Goal: Information Seeking & Learning: Learn about a topic

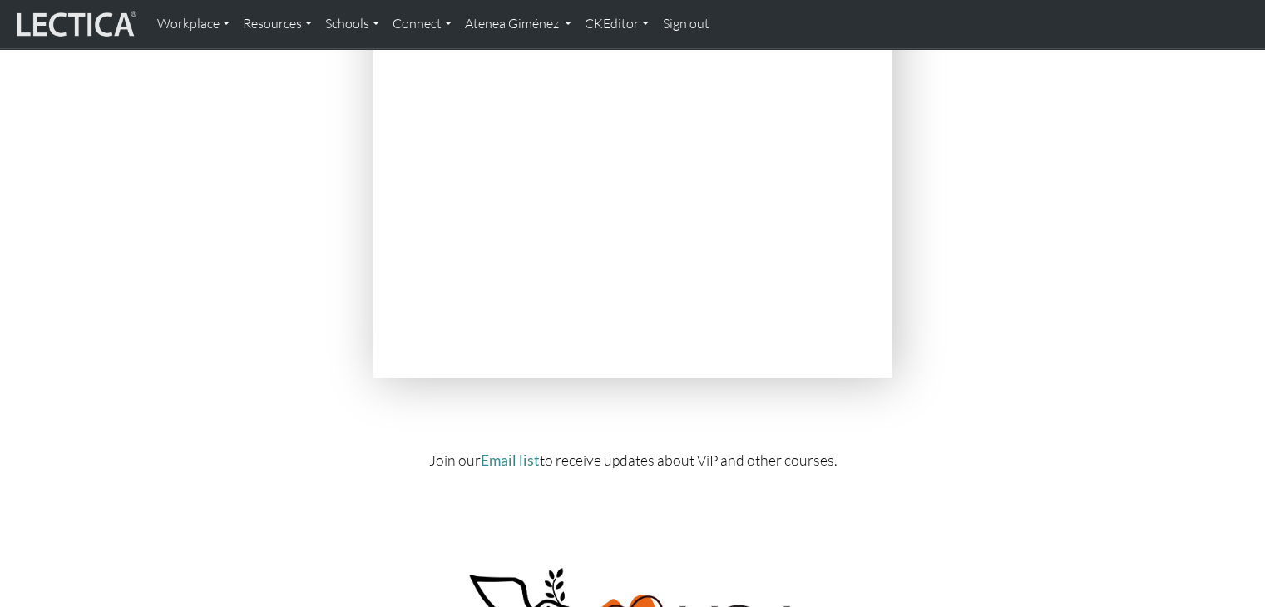
scroll to position [6532, 0]
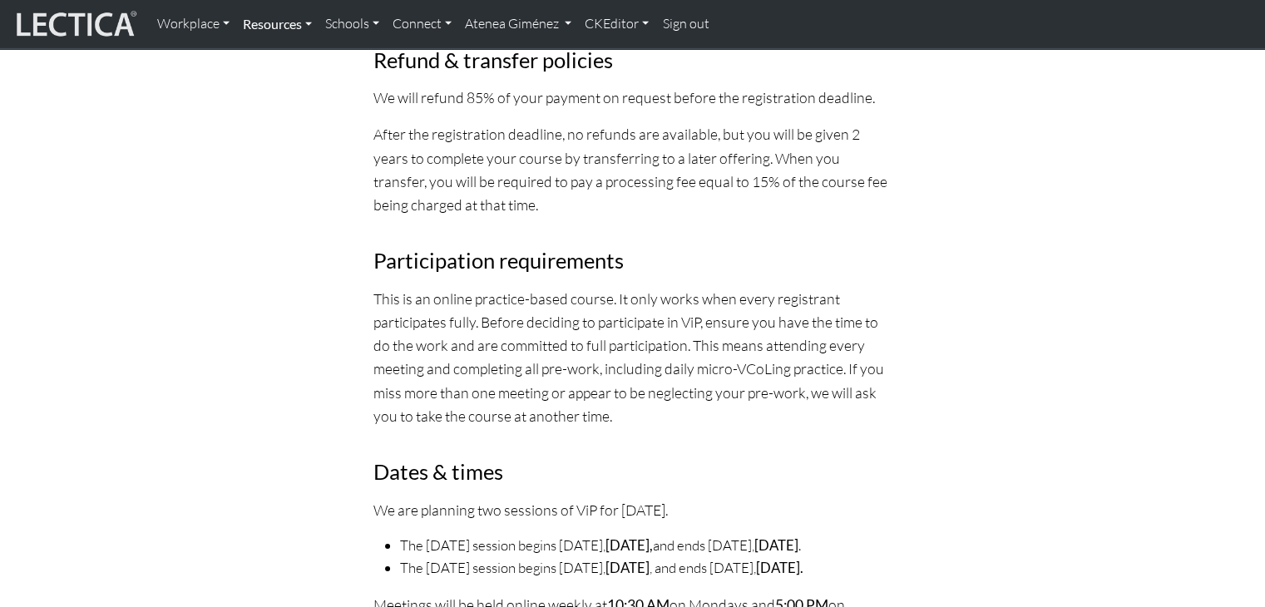
scroll to position [5477, 0]
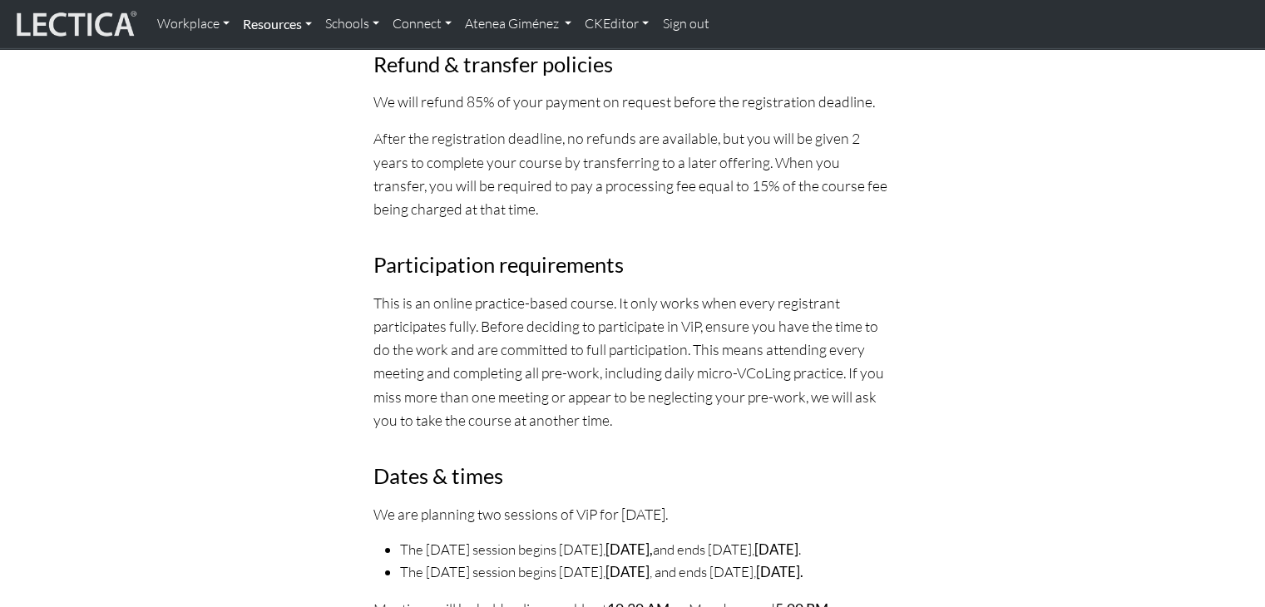
click at [252, 30] on link "Resources" at bounding box center [277, 24] width 82 height 35
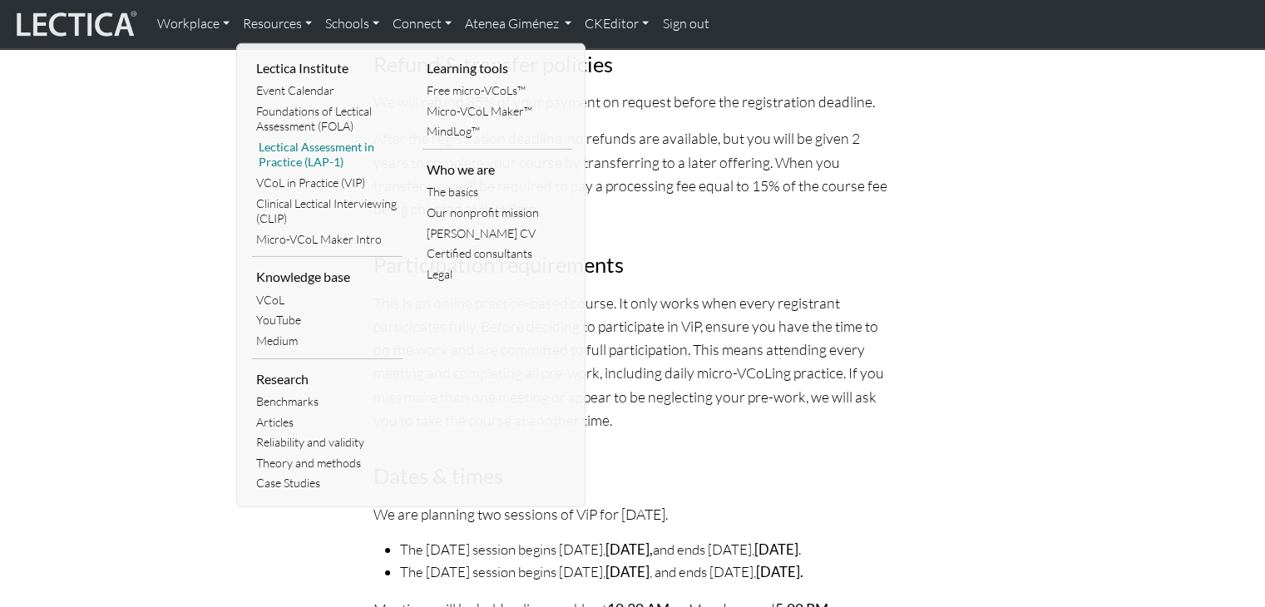
click at [291, 154] on link "Lectical Assessment in Practice (LAP-1)" at bounding box center [327, 155] width 151 height 36
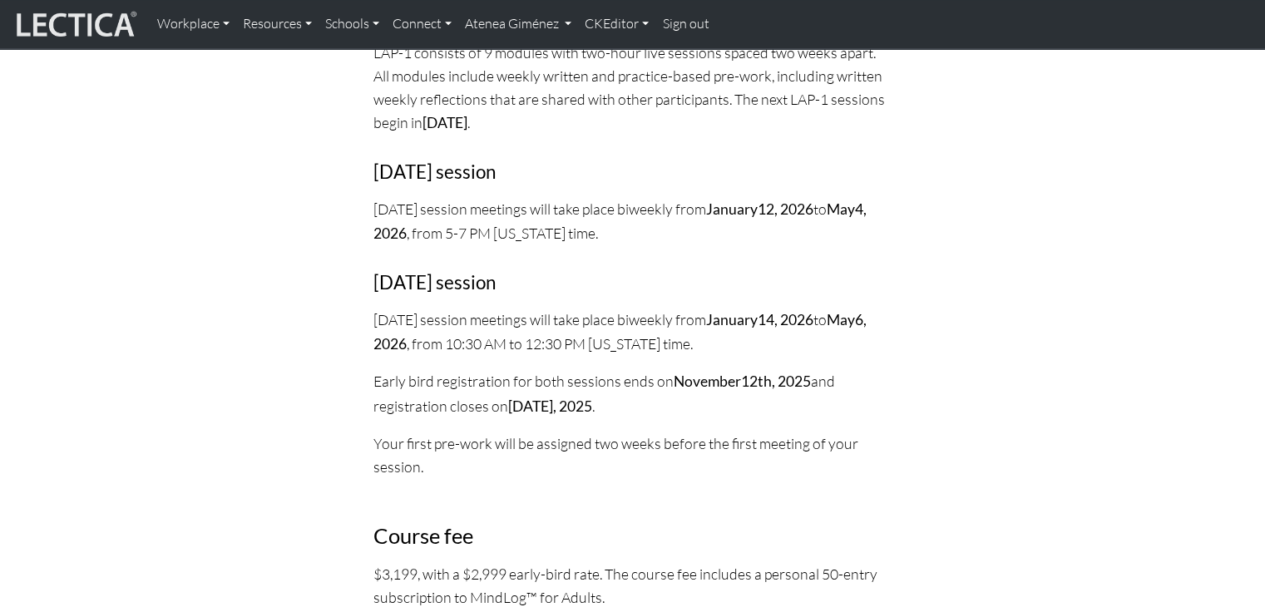
scroll to position [1992, 0]
